Goal: Download file/media

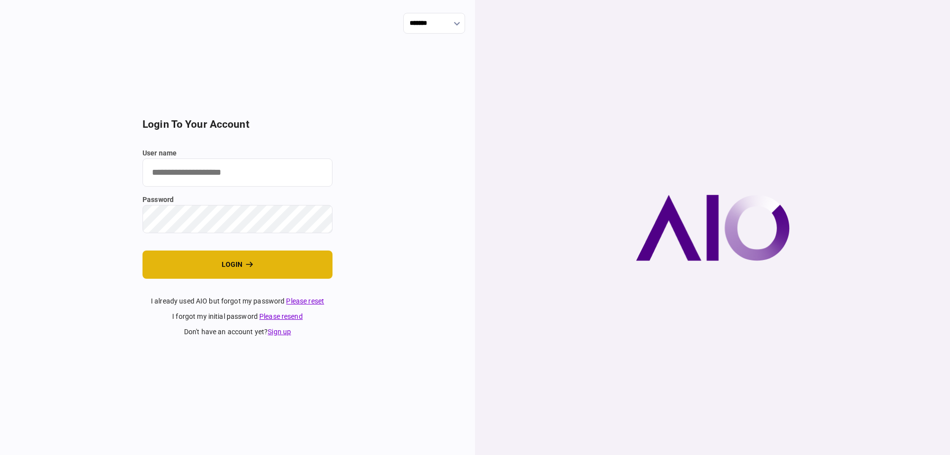
type input "*******"
click at [171, 254] on button "login" at bounding box center [238, 264] width 190 height 28
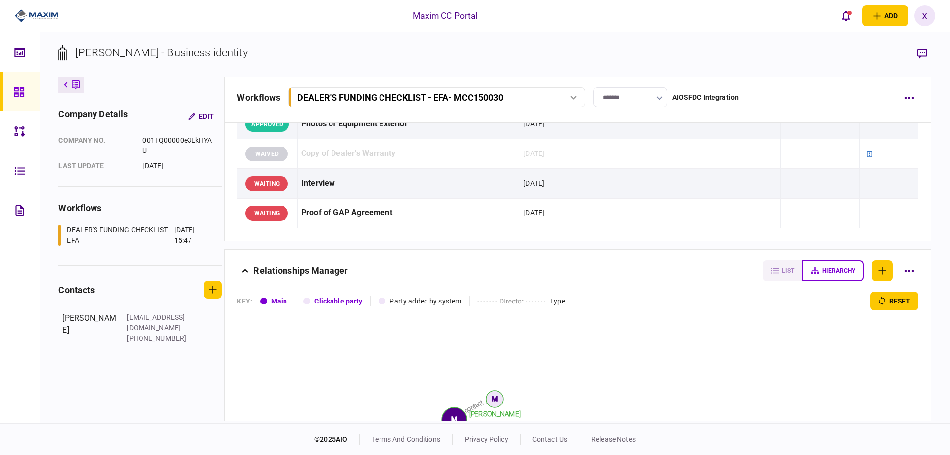
scroll to position [643, 0]
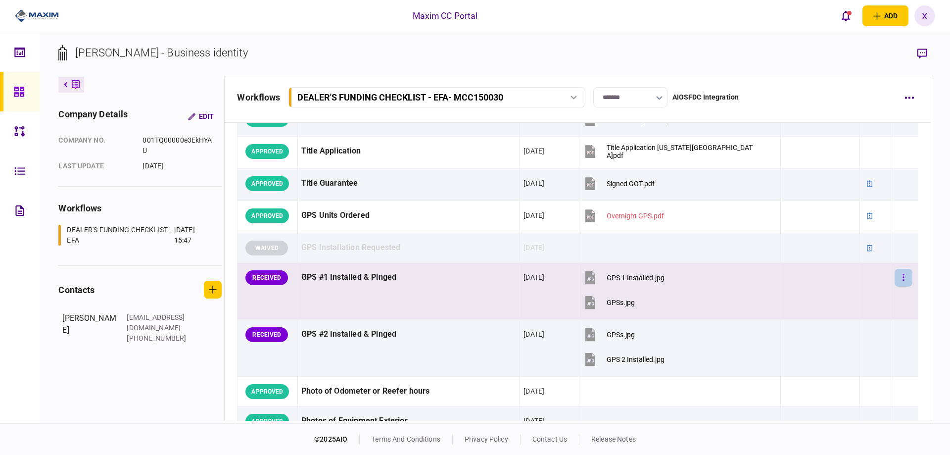
click at [895, 276] on button "button" at bounding box center [904, 278] width 18 height 18
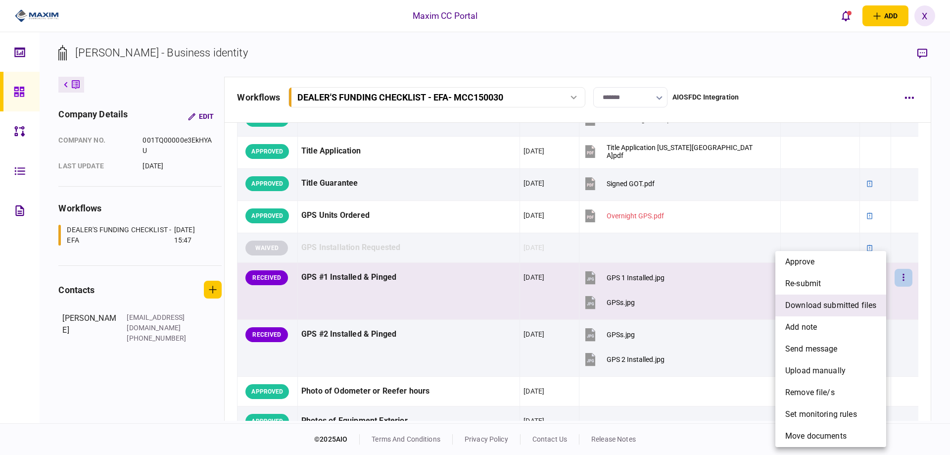
click at [846, 303] on span "download submitted files" at bounding box center [830, 305] width 91 height 12
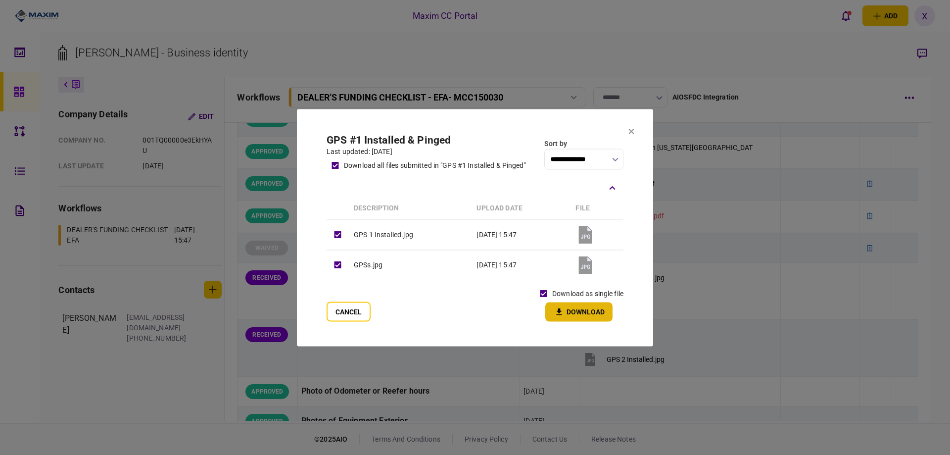
click at [587, 308] on button "Download" at bounding box center [578, 311] width 67 height 19
click at [629, 134] on icon at bounding box center [631, 131] width 5 height 5
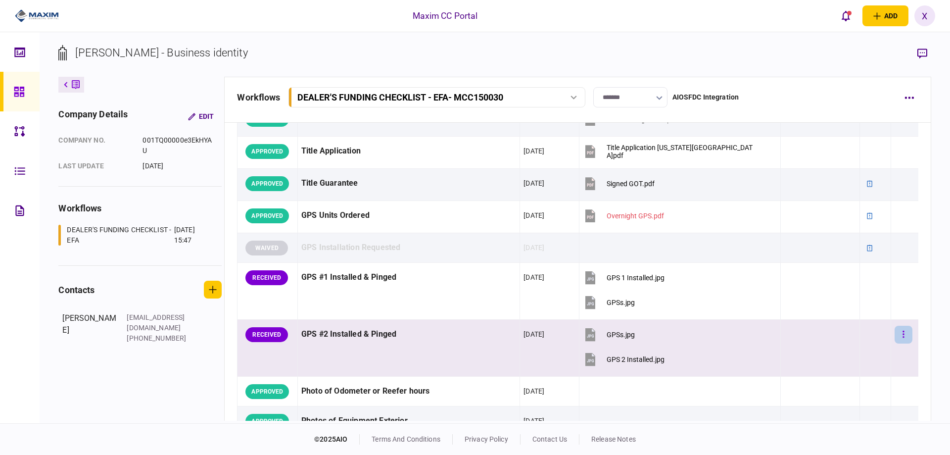
click at [899, 336] on button "button" at bounding box center [904, 335] width 18 height 18
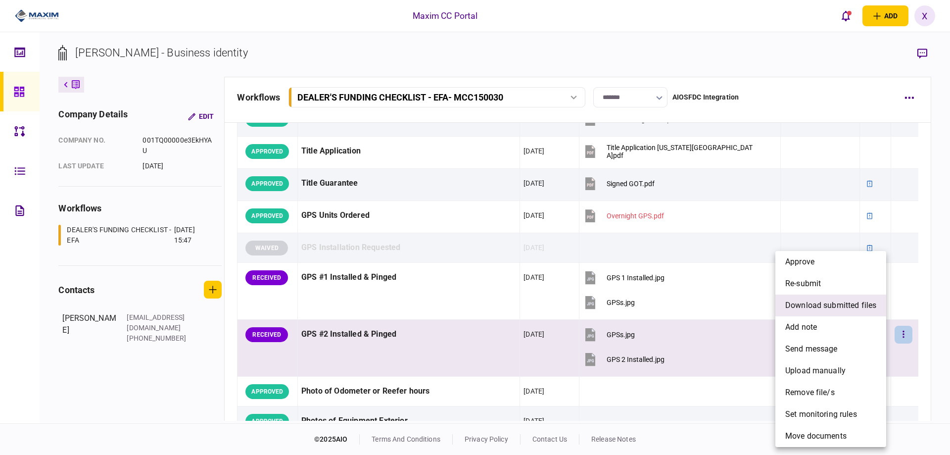
click at [875, 308] on span "download submitted files" at bounding box center [830, 305] width 91 height 12
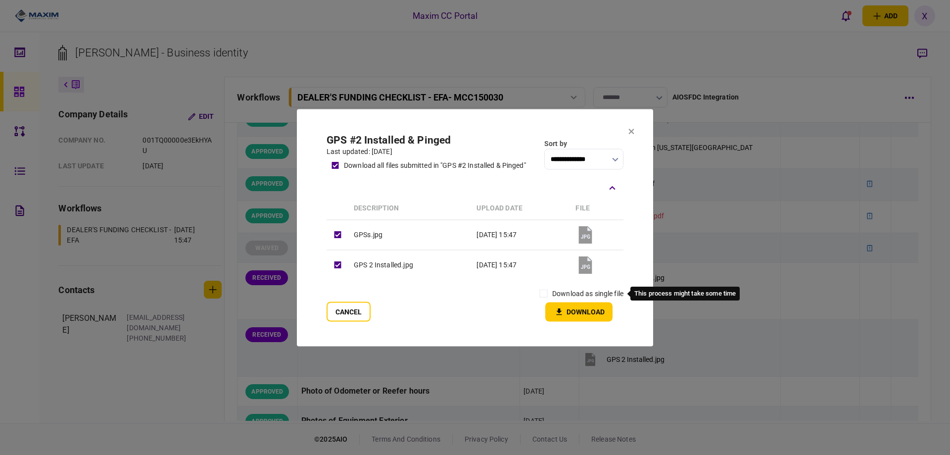
click at [552, 291] on label "download as single file" at bounding box center [587, 293] width 71 height 10
click at [567, 310] on button "Download" at bounding box center [578, 311] width 67 height 19
click at [342, 313] on button "Cancel" at bounding box center [349, 311] width 44 height 20
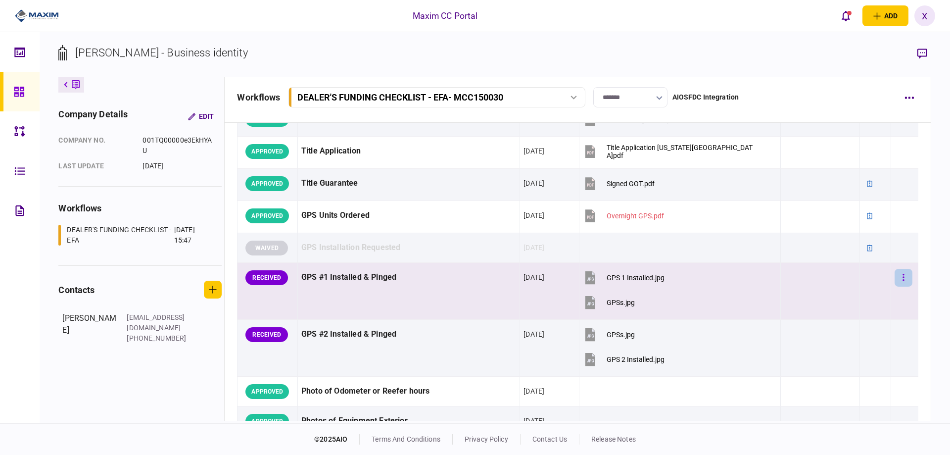
click at [895, 283] on button "button" at bounding box center [904, 278] width 18 height 18
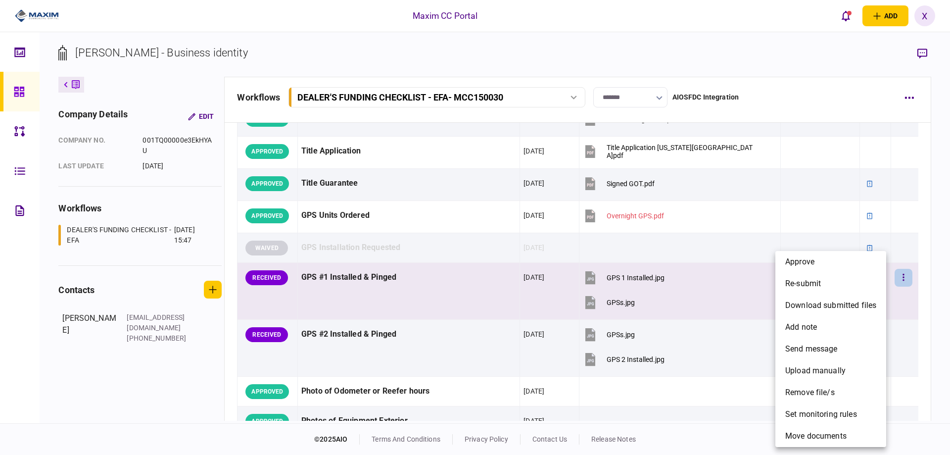
click at [268, 276] on div at bounding box center [475, 227] width 950 height 455
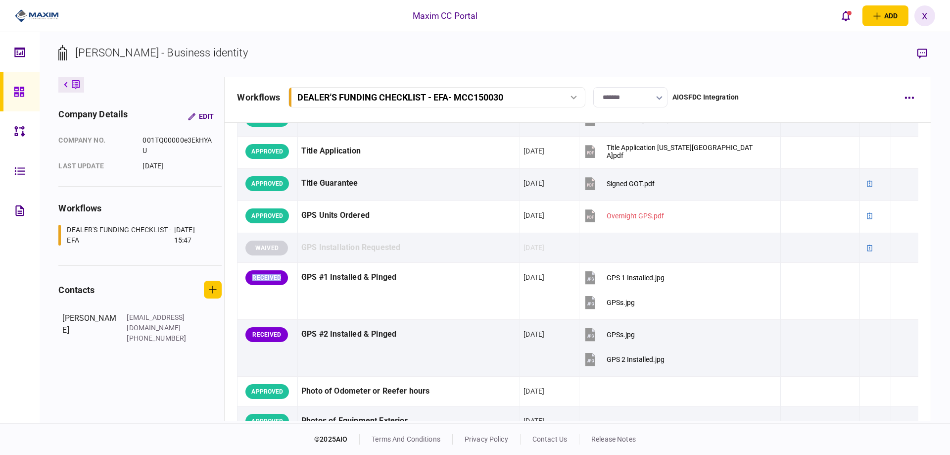
click at [268, 276] on div "RECEIVED" at bounding box center [266, 277] width 43 height 15
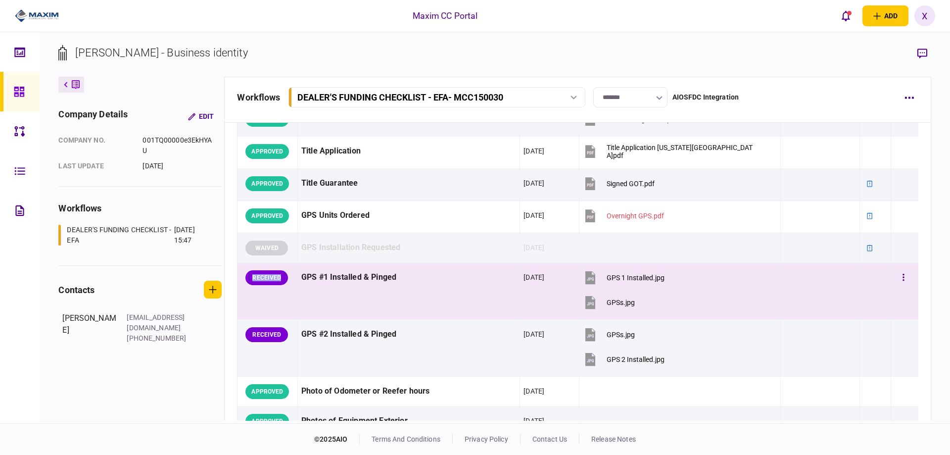
click at [269, 283] on div "RECEIVED" at bounding box center [266, 277] width 43 height 15
click at [271, 271] on div "RECEIVED" at bounding box center [266, 277] width 43 height 15
click at [271, 276] on div "RECEIVED" at bounding box center [266, 277] width 43 height 15
click at [897, 278] on button "button" at bounding box center [904, 278] width 18 height 18
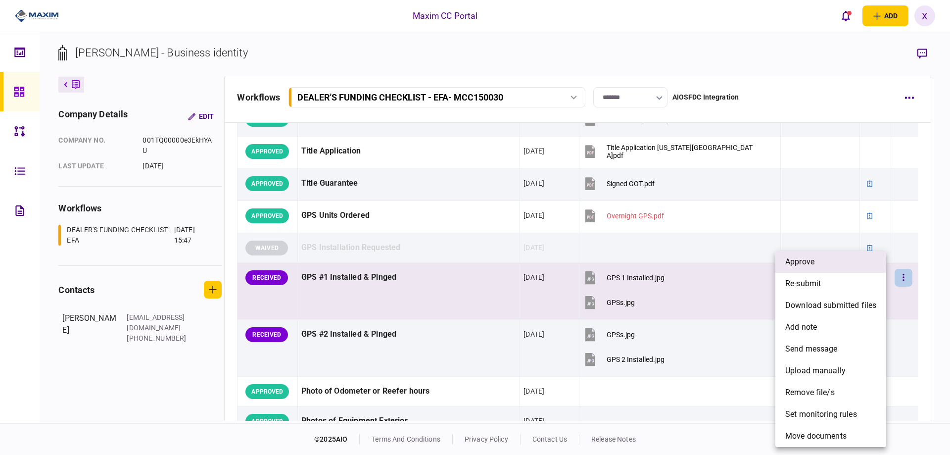
click at [864, 261] on li "approve" at bounding box center [831, 262] width 111 height 22
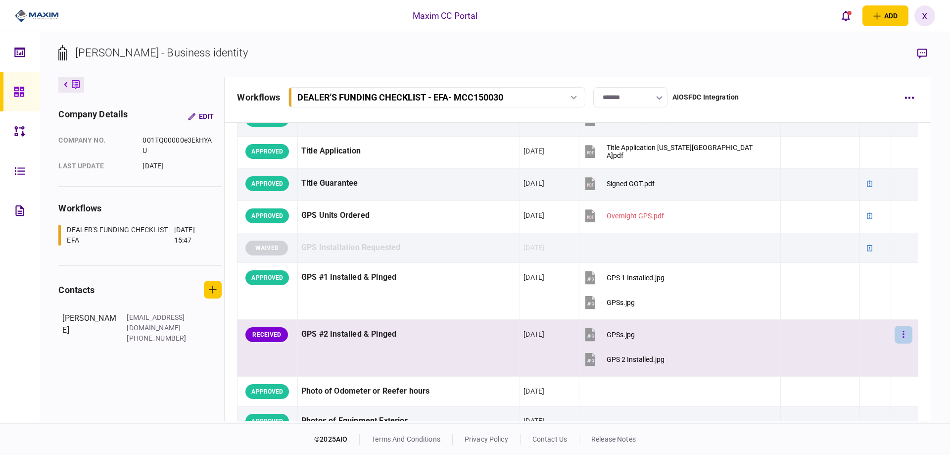
click at [895, 333] on button "button" at bounding box center [904, 335] width 18 height 18
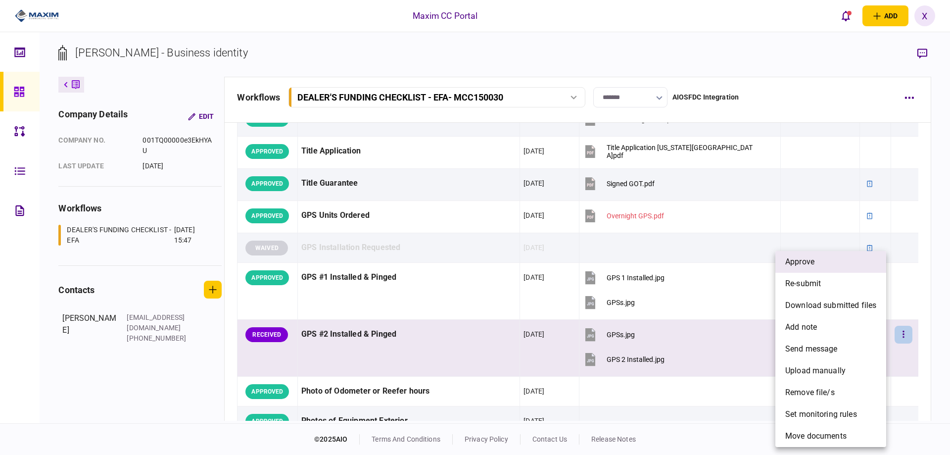
click at [855, 267] on li "approve" at bounding box center [831, 262] width 111 height 22
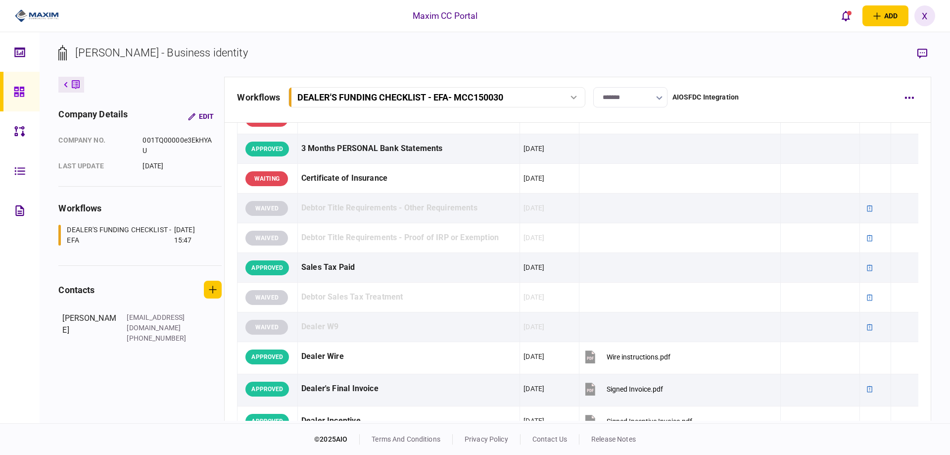
scroll to position [0, 0]
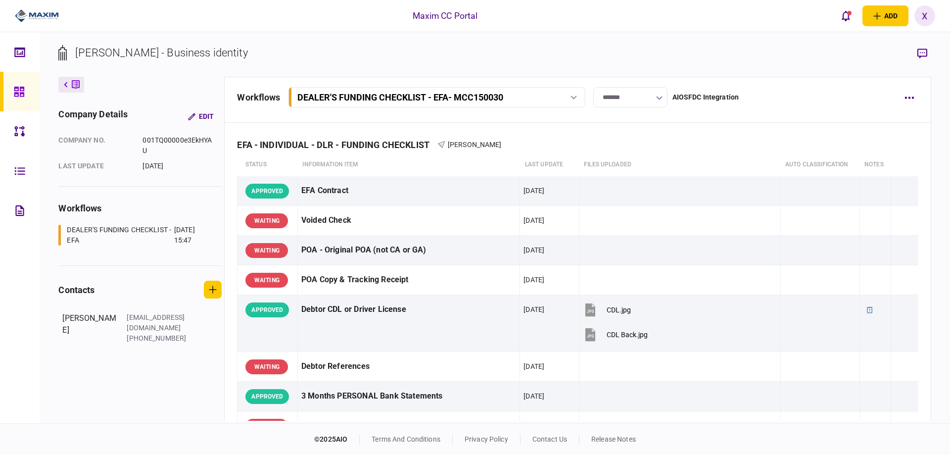
click at [43, 16] on img at bounding box center [37, 15] width 44 height 15
